Goal: Communication & Community: Answer question/provide support

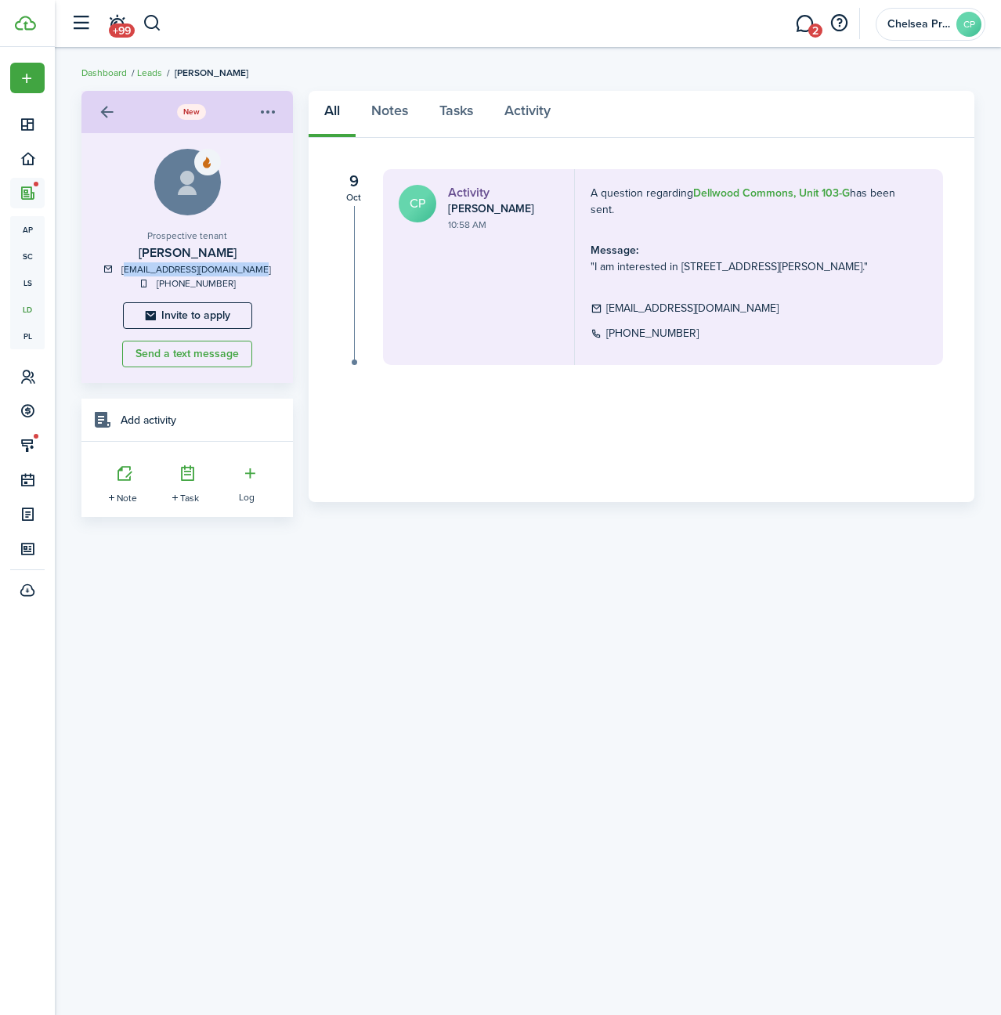
click at [798, 19] on link "2" at bounding box center [804, 24] width 30 height 40
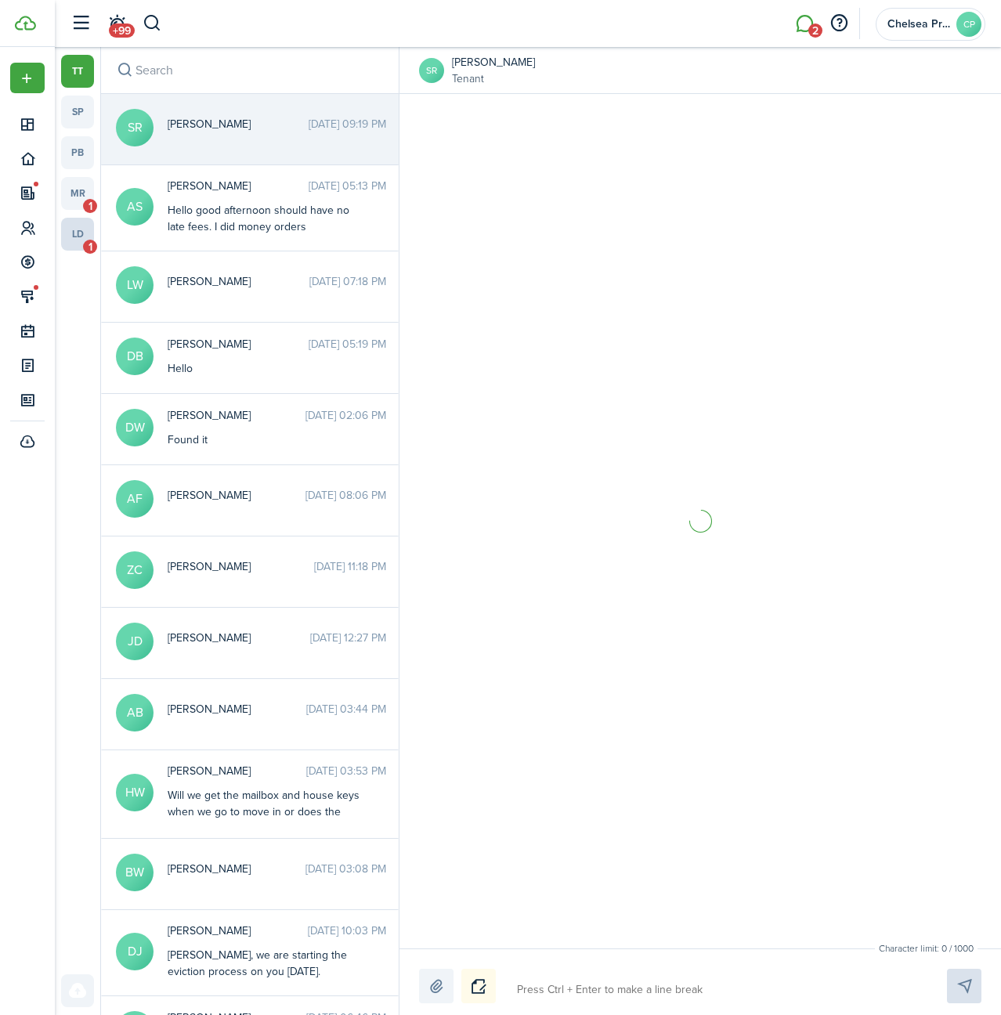
click at [75, 240] on link "ld 1" at bounding box center [77, 234] width 33 height 33
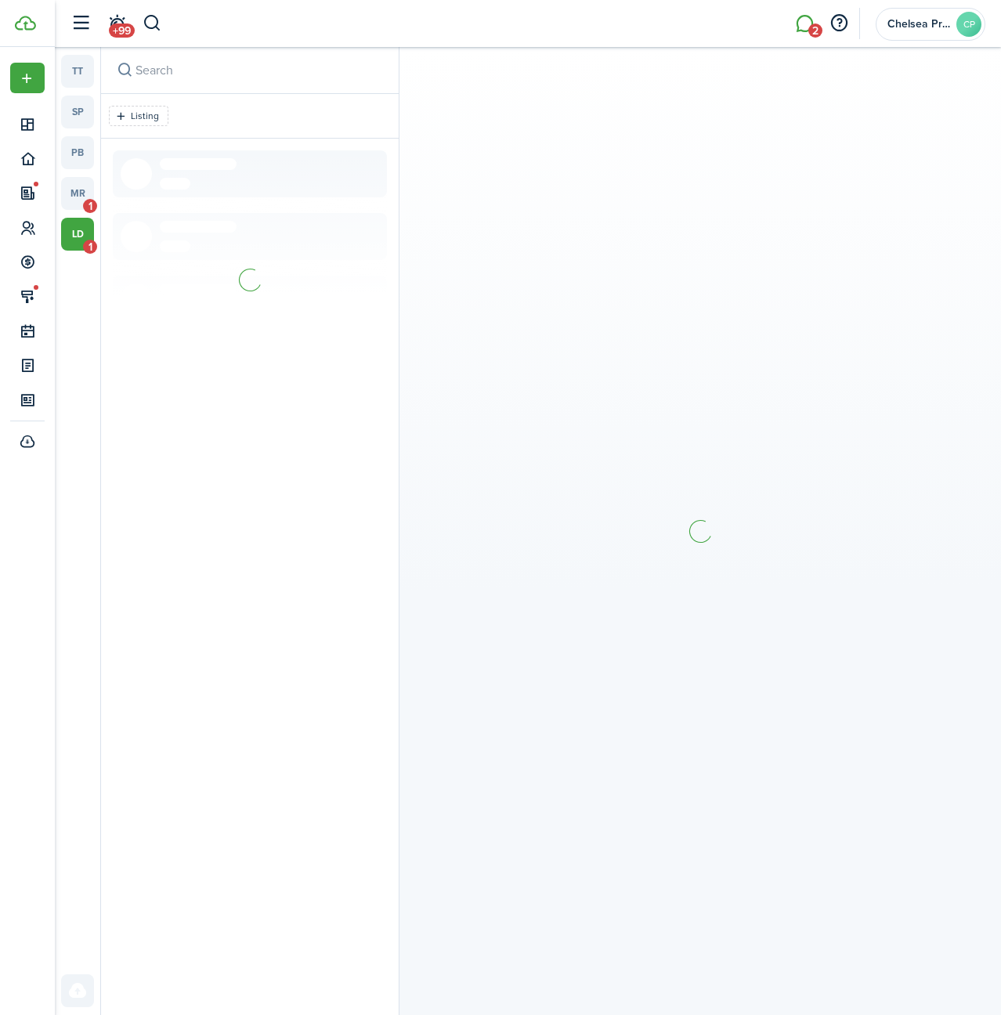
click at [78, 240] on link "ld 1" at bounding box center [77, 234] width 33 height 33
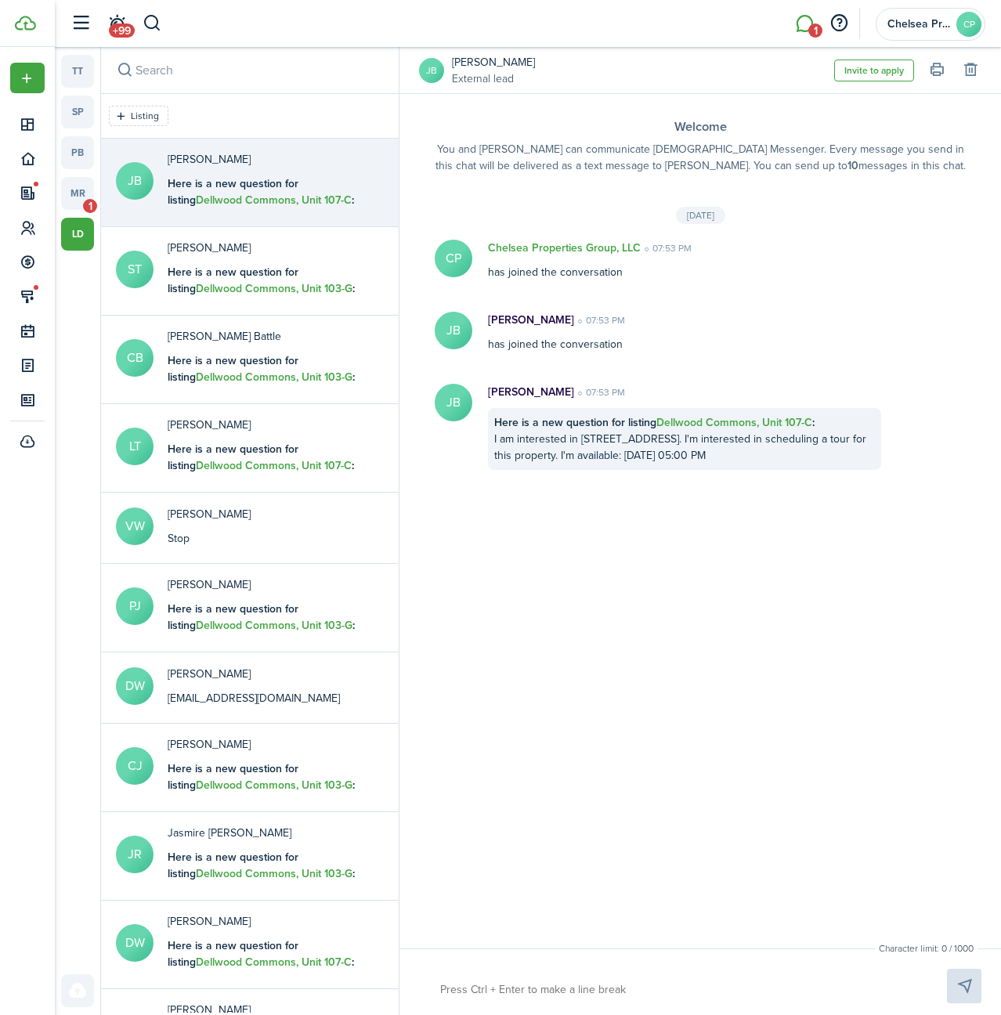
click at [243, 193] on b "Here is a new question for listing Dellwood Commons, Unit 107-C :" at bounding box center [261, 191] width 186 height 33
click at [427, 71] on avatar-text "JB" at bounding box center [431, 70] width 25 height 25
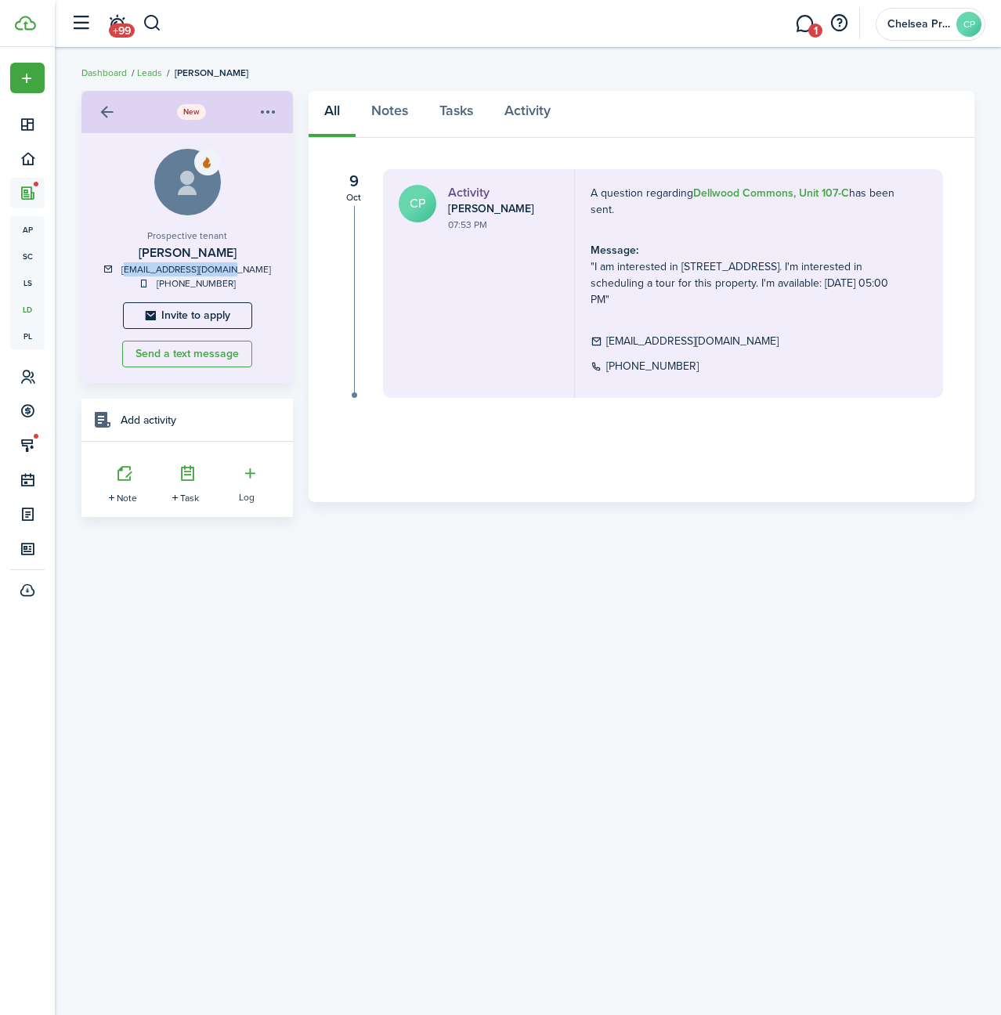
drag, startPoint x: 146, startPoint y: 266, endPoint x: 244, endPoint y: 273, distance: 98.2
click at [244, 273] on div "[EMAIL_ADDRESS][DOMAIN_NAME]" at bounding box center [187, 269] width 180 height 14
